Goal: Download file/media

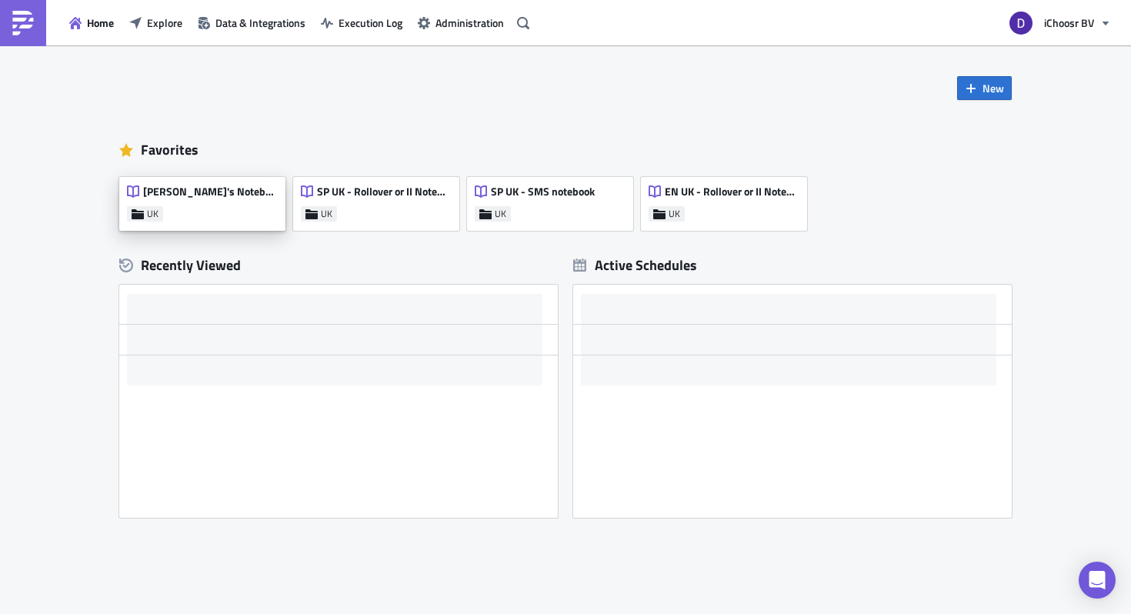
click at [215, 195] on span "[PERSON_NAME]'s Notebook" at bounding box center [210, 192] width 134 height 14
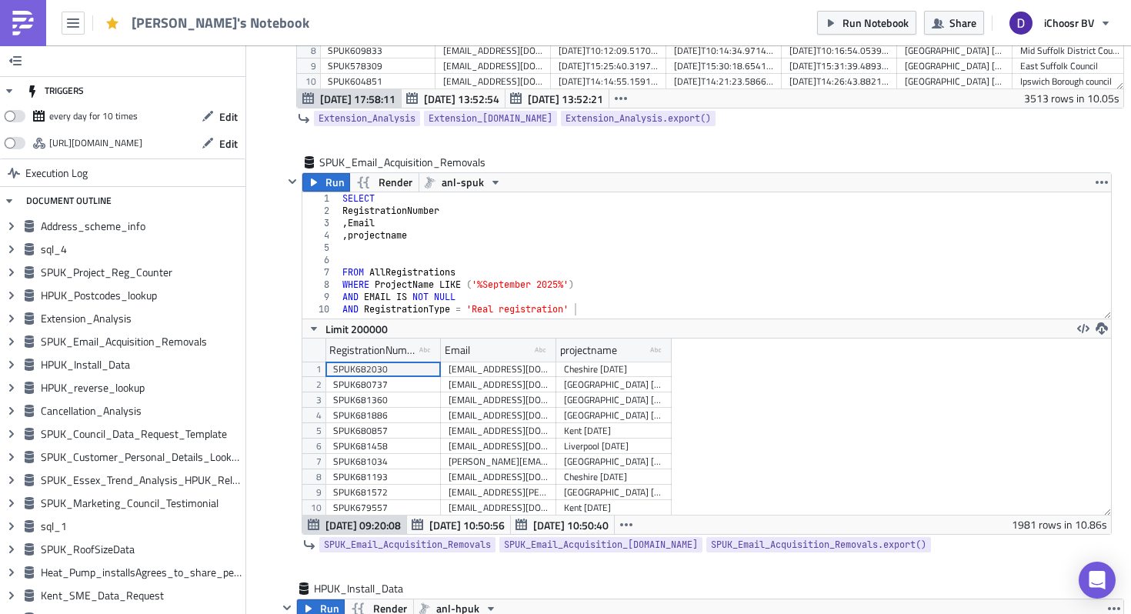
click at [27, 19] on img at bounding box center [23, 23] width 25 height 25
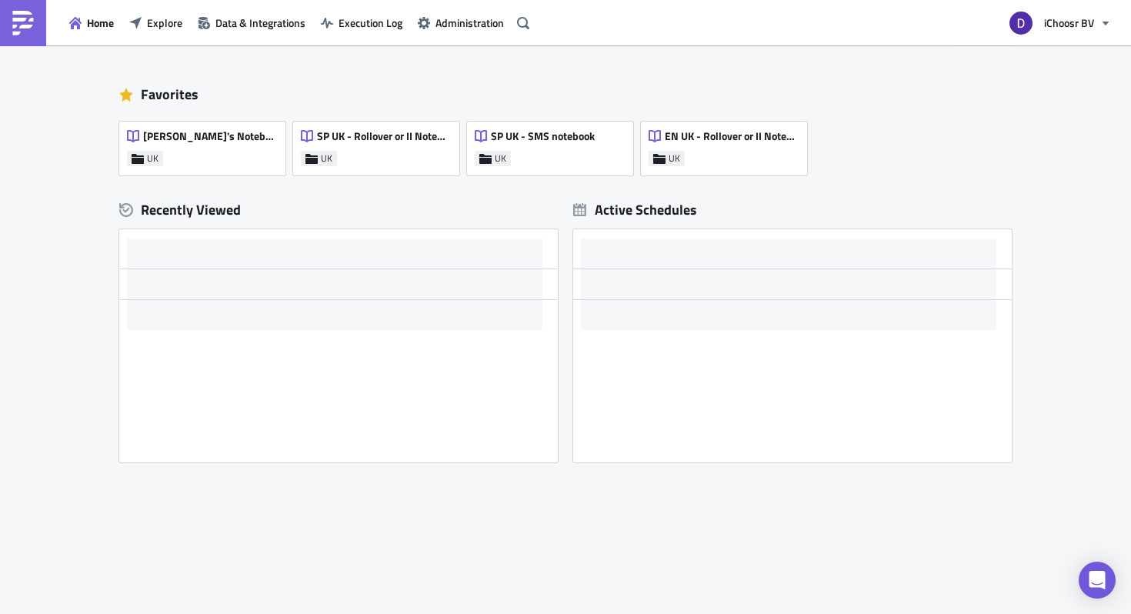
scroll to position [55, 0]
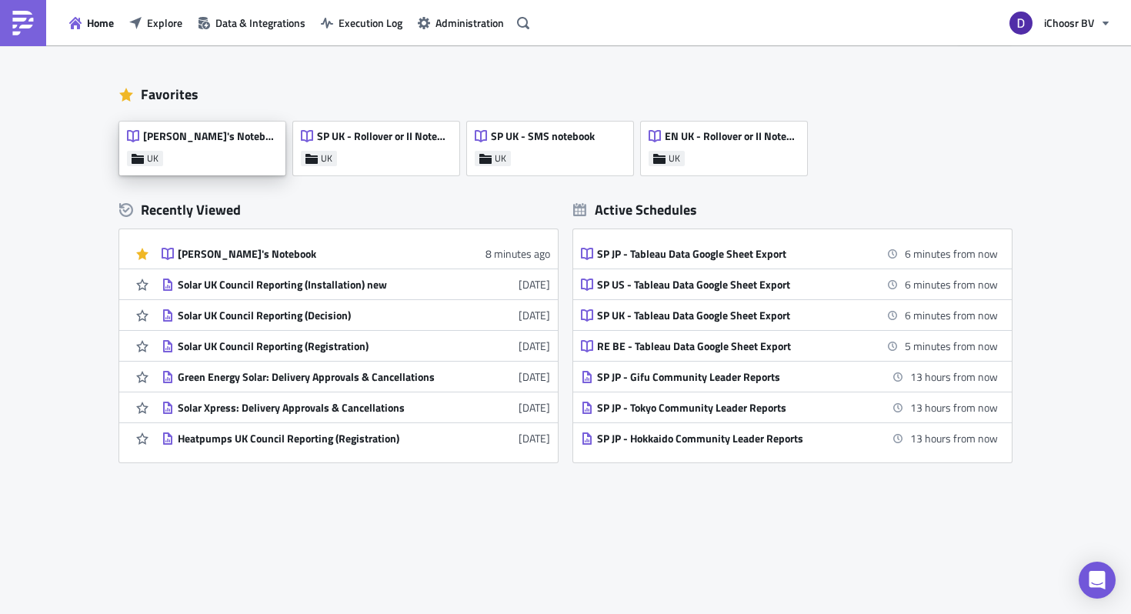
click at [205, 144] on div "[PERSON_NAME]'s Notebook" at bounding box center [202, 140] width 150 height 22
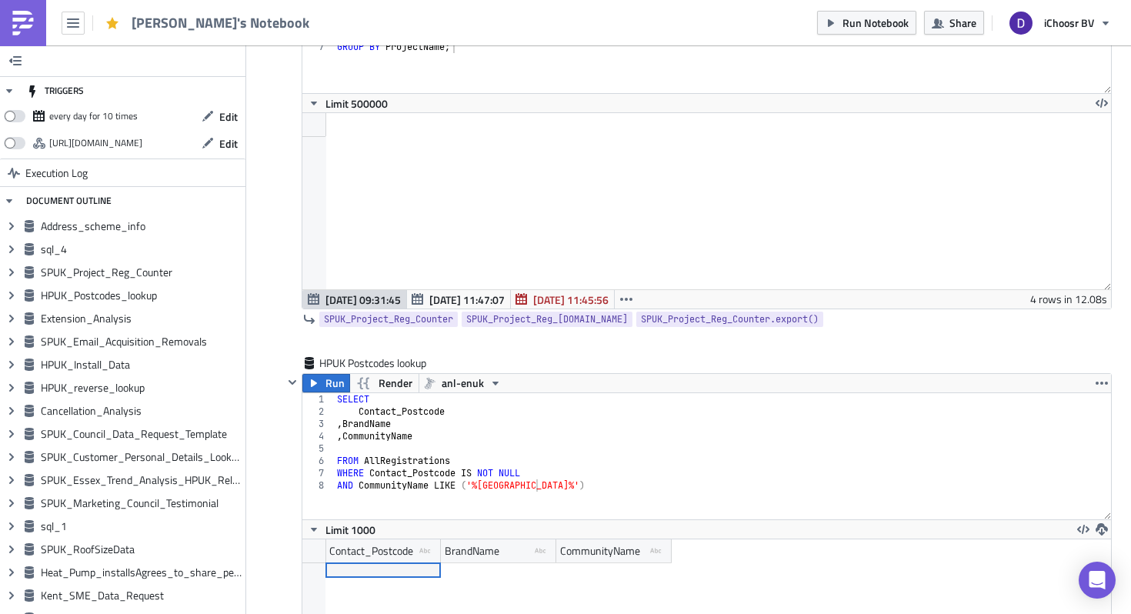
scroll to position [76756, 76123]
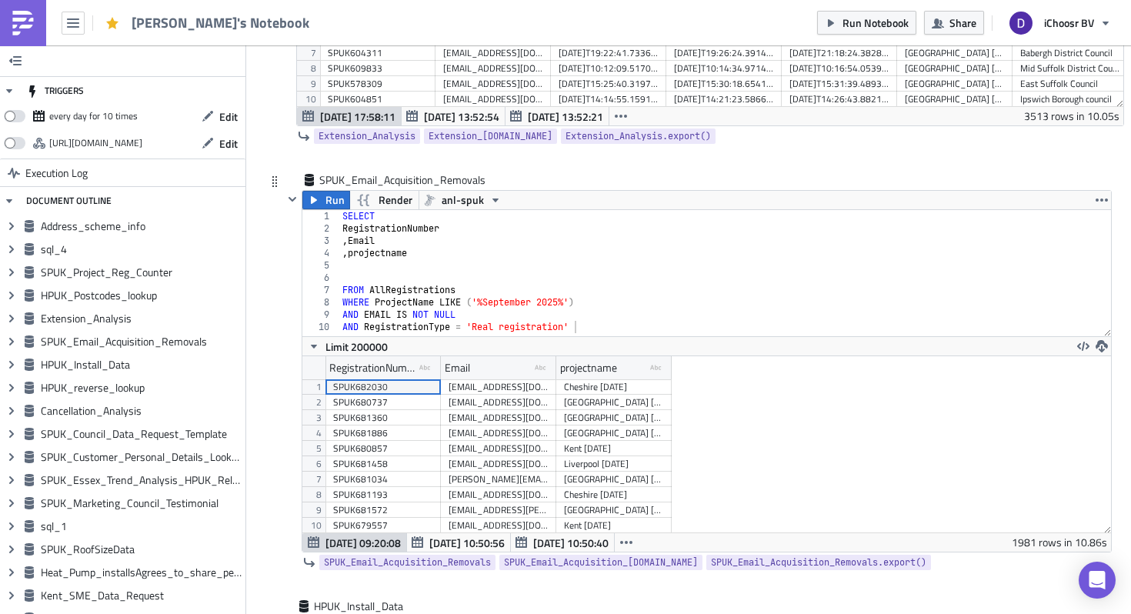
click at [509, 306] on div "SELECT RegistrationNumber , Email , projectname FROM AllRegistrations WHERE Pro…" at bounding box center [725, 285] width 772 height 151
type textarea "WHERE ProjectName LIKE ('%July 2025%')"
click at [286, 226] on div at bounding box center [292, 371] width 18 height 362
click at [320, 205] on button "Run" at bounding box center [326, 200] width 48 height 18
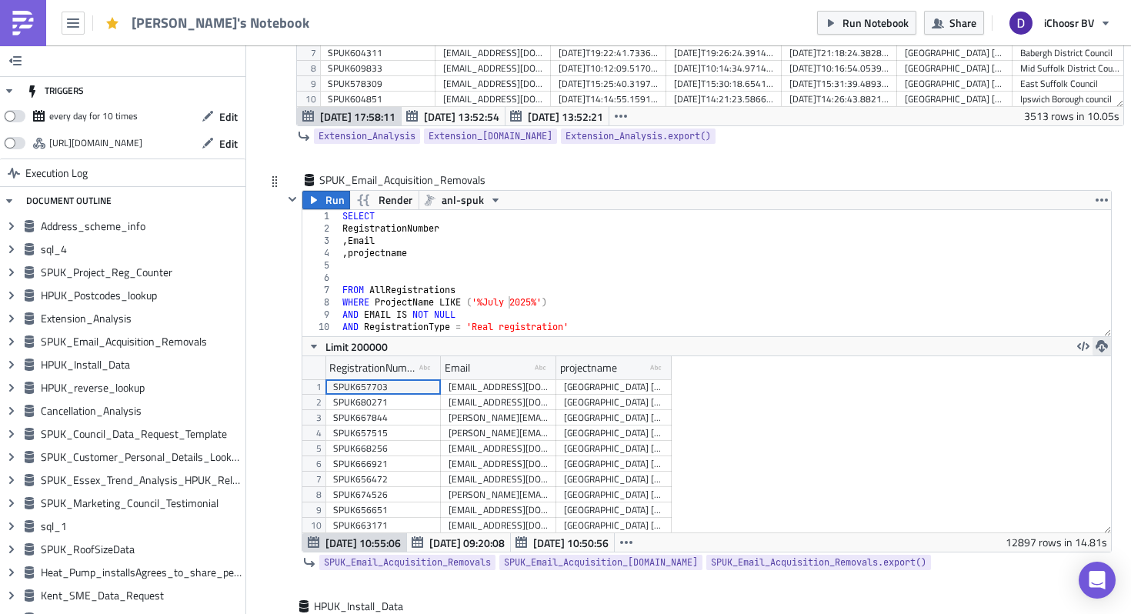
click at [1105, 346] on icon "button" at bounding box center [1102, 346] width 12 height 12
click at [1011, 288] on div "CSV" at bounding box center [1042, 287] width 120 height 15
